Goal: Information Seeking & Learning: Compare options

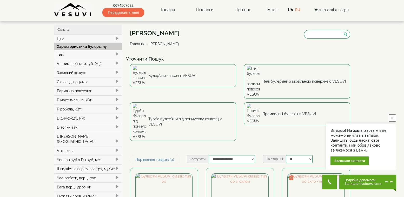
click at [117, 54] on span at bounding box center [117, 54] width 4 height 4
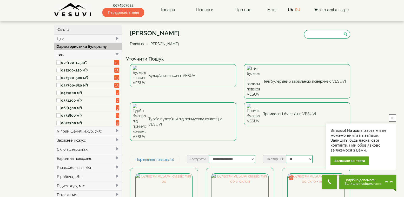
click at [79, 62] on label "00 (100-125 м³)" at bounding box center [87, 62] width 53 height 5
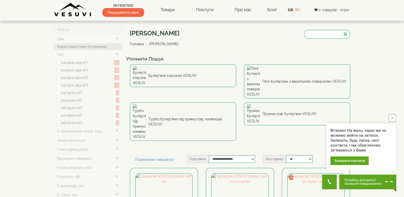
type input "*****"
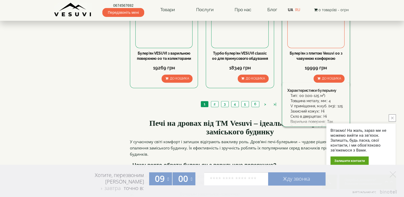
scroll to position [649, 0]
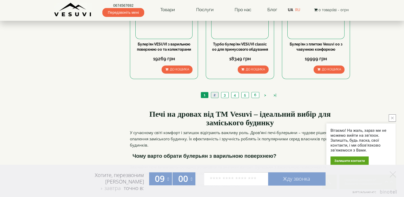
click at [215, 92] on link "2" at bounding box center [214, 94] width 7 height 5
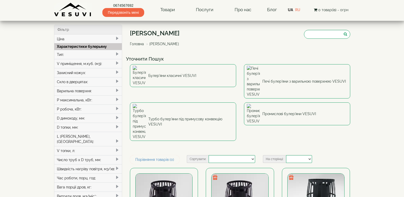
select select
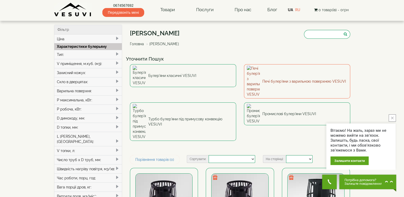
click at [270, 72] on link "Печі булер'яни з варильною поверхнею VESUVI" at bounding box center [297, 81] width 106 height 34
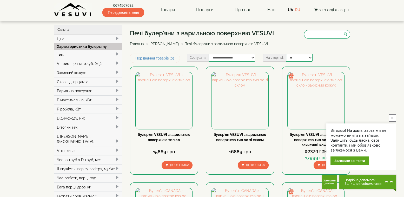
click at [114, 54] on div "Тип:" at bounding box center [88, 54] width 68 height 9
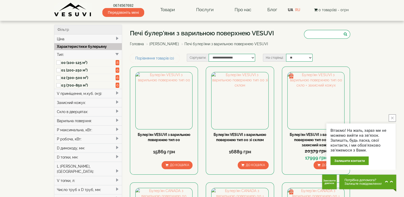
click at [91, 61] on label "00 (100-125 м³)" at bounding box center [88, 62] width 55 height 5
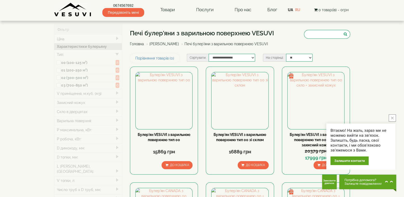
type input "*****"
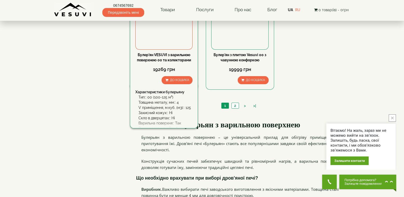
scroll to position [312, 0]
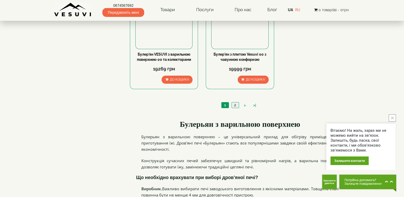
click at [233, 105] on link "2" at bounding box center [234, 104] width 7 height 5
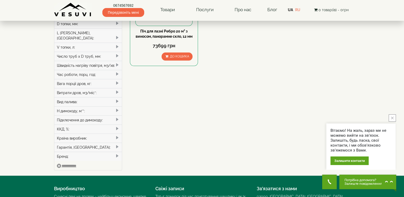
scroll to position [104, 0]
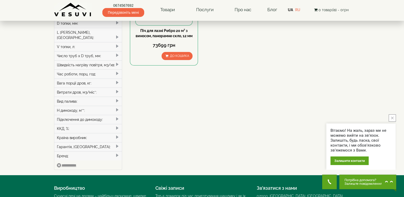
click at [111, 97] on div "Вид палива:" at bounding box center [88, 101] width 68 height 9
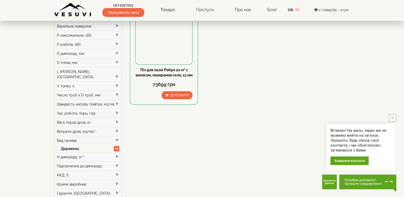
scroll to position [0, 0]
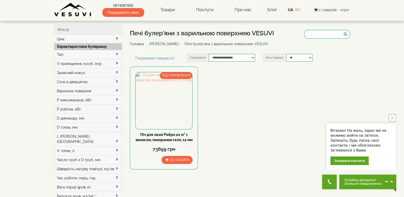
click at [114, 64] on div "V приміщення, м.куб. (м3):" at bounding box center [88, 63] width 68 height 9
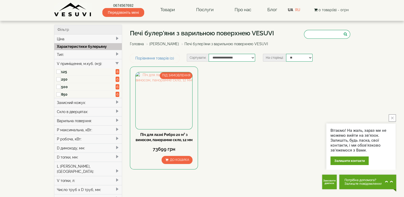
click at [168, 43] on link "[PERSON_NAME]" at bounding box center [164, 44] width 30 height 4
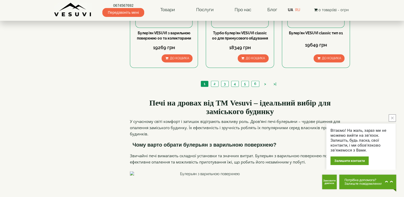
scroll to position [675, 0]
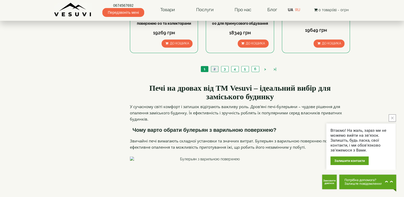
click at [213, 66] on link "2" at bounding box center [214, 68] width 7 height 5
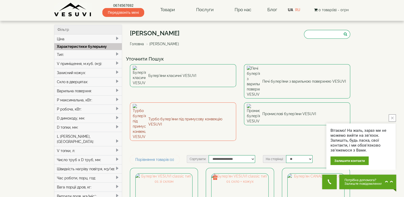
click at [157, 102] on link "Турбо булер'яни під примусову конвекцію VESUVI" at bounding box center [183, 121] width 106 height 38
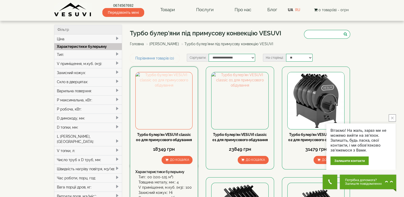
click at [171, 114] on img at bounding box center [164, 100] width 57 height 57
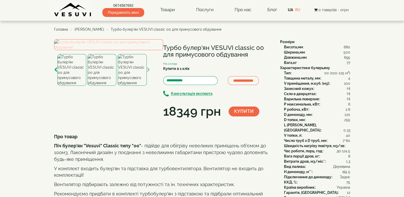
click at [135, 50] on img at bounding box center [108, 44] width 109 height 11
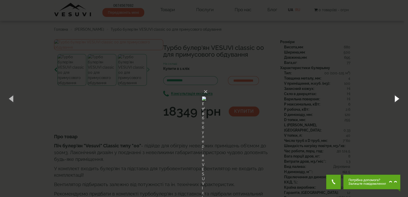
click at [399, 100] on button "button" at bounding box center [395, 98] width 23 height 29
click at [398, 99] on button "button" at bounding box center [395, 98] width 23 height 29
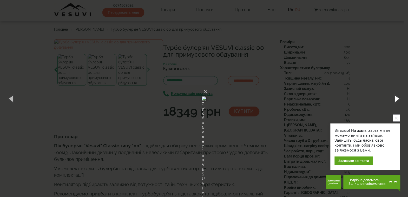
click at [398, 98] on button "button" at bounding box center [395, 98] width 23 height 29
click at [206, 86] on img at bounding box center [204, 98] width 4 height 25
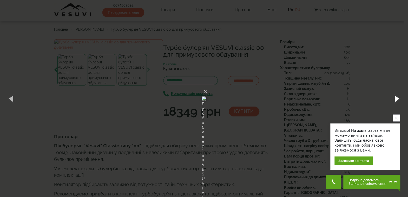
click at [392, 99] on button "button" at bounding box center [395, 98] width 23 height 29
click at [325, 94] on div "× Турбо булер'ян VESUVI classic 00 для примусового обдування 4 of 4 Loading..." at bounding box center [204, 98] width 408 height 197
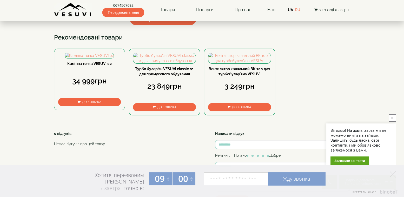
scroll to position [182, 0]
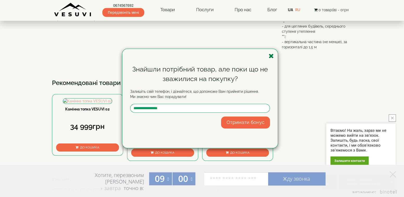
click at [272, 56] on icon "button" at bounding box center [271, 56] width 5 height 6
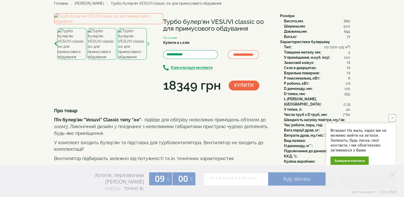
scroll to position [0, 0]
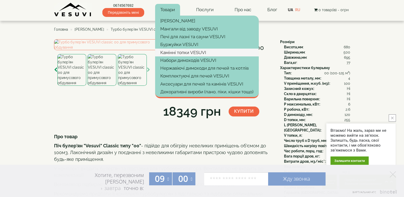
click at [191, 51] on link "Камінні топки VESUVI" at bounding box center [207, 53] width 104 height 8
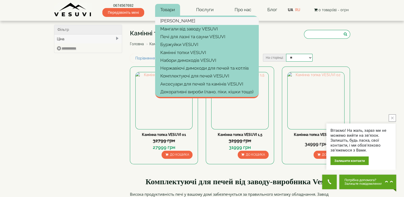
click at [183, 21] on link "[PERSON_NAME]" at bounding box center [207, 21] width 104 height 8
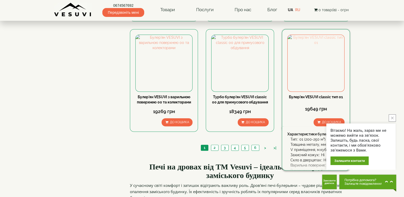
scroll to position [597, 0]
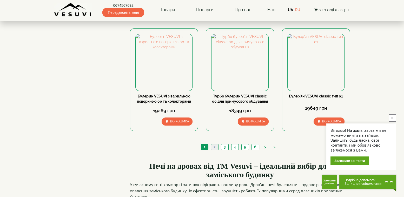
click at [214, 144] on link "2" at bounding box center [214, 146] width 7 height 5
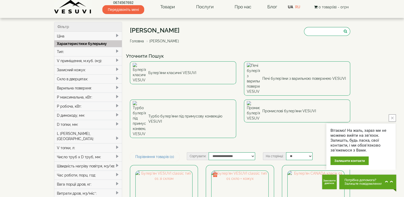
scroll to position [107, 0]
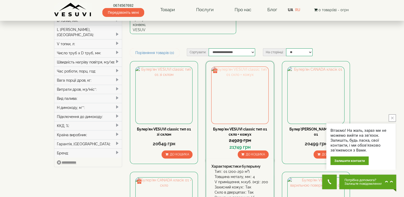
click at [239, 67] on img at bounding box center [239, 95] width 57 height 57
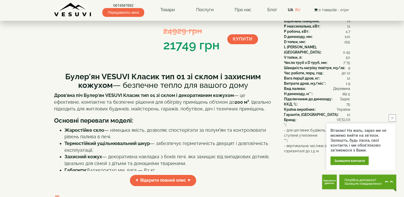
scroll to position [130, 0]
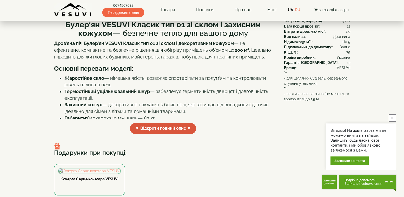
click at [165, 134] on span "▼ Відкрити повний опис ▼" at bounding box center [163, 128] width 66 height 11
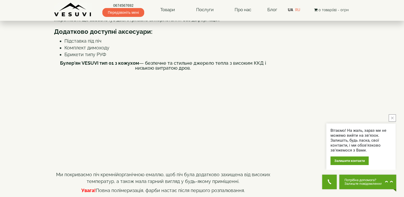
scroll to position [286, 0]
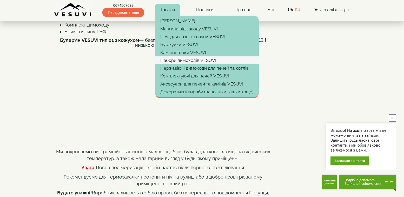
click at [182, 61] on link "Набори димоходів VESUVI" at bounding box center [207, 60] width 104 height 8
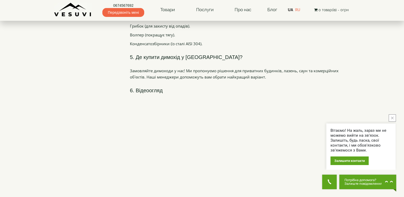
scroll to position [1094, 0]
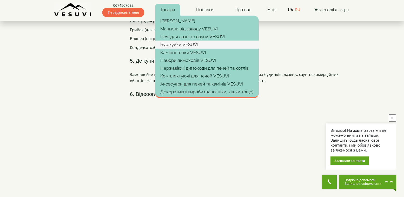
click at [177, 43] on link "Буржуйки VESUVI" at bounding box center [207, 45] width 104 height 8
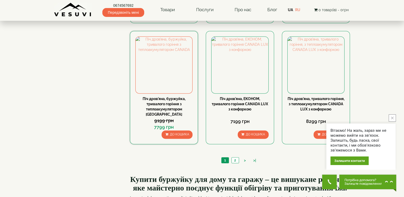
scroll to position [519, 0]
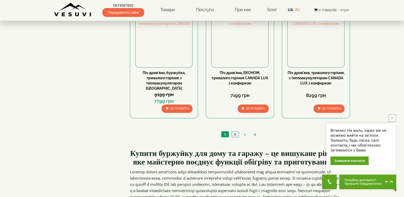
click at [236, 131] on link "2" at bounding box center [234, 133] width 7 height 5
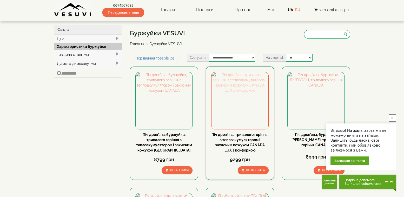
click at [240, 114] on img at bounding box center [239, 100] width 57 height 57
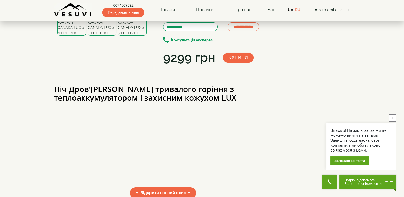
scroll to position [78, 0]
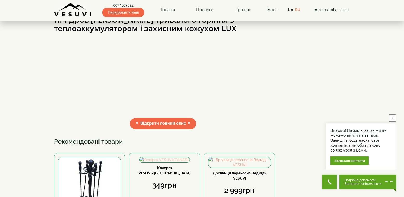
scroll to position [260, 0]
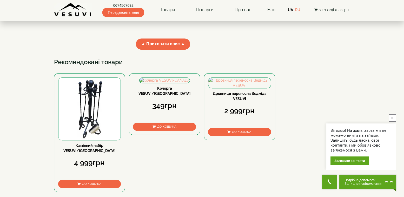
scroll to position [670, 0]
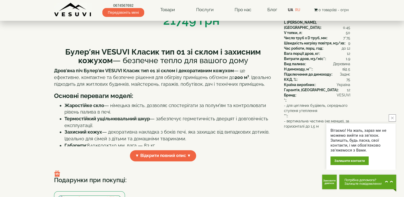
scroll to position [104, 0]
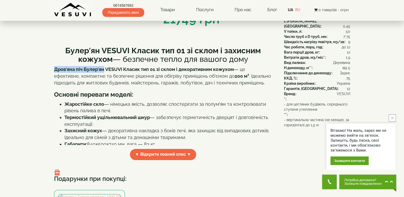
drag, startPoint x: 54, startPoint y: 77, endPoint x: 103, endPoint y: 78, distance: 49.1
click at [103, 72] on strong "Дров’яна піч Булер’ян VESUVI Класик тип 01 зі склом і декоративним кожухом" at bounding box center [144, 68] width 180 height 5
